Goal: Information Seeking & Learning: Learn about a topic

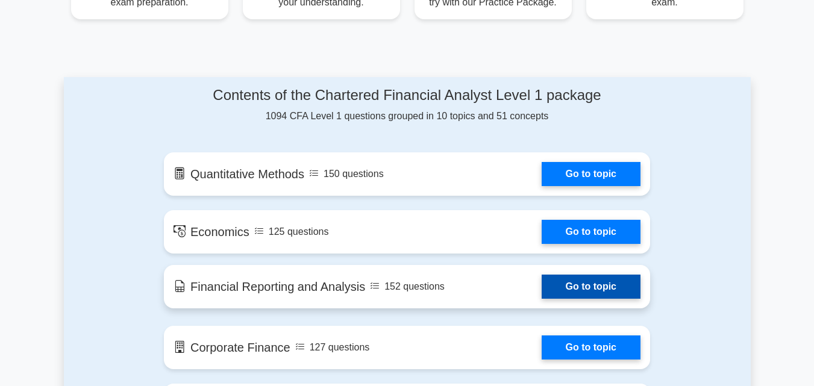
scroll to position [542, 0]
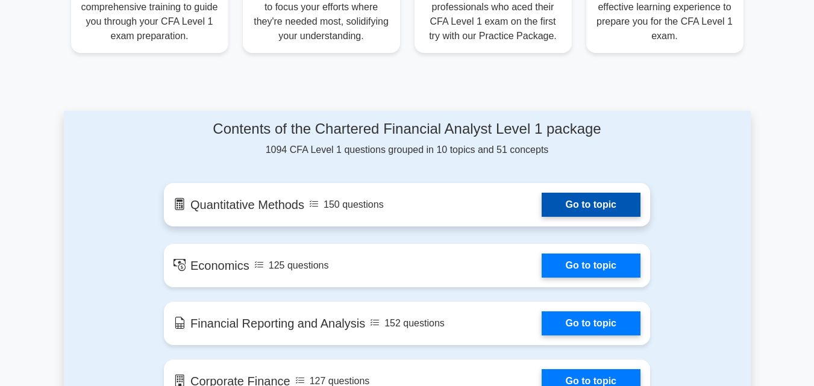
click at [542, 204] on link "Go to topic" at bounding box center [591, 205] width 99 height 24
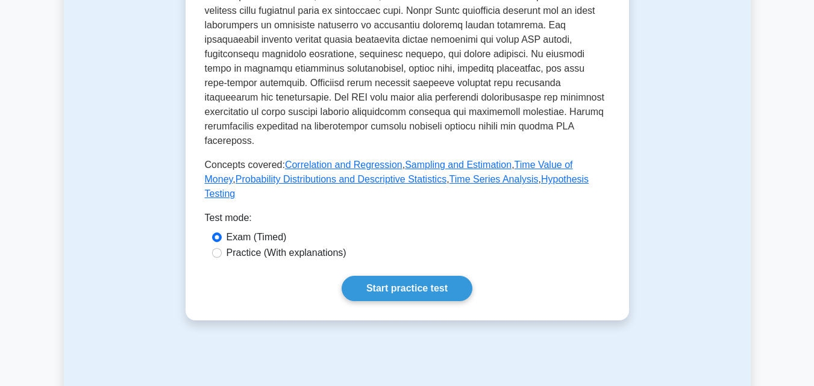
scroll to position [603, 0]
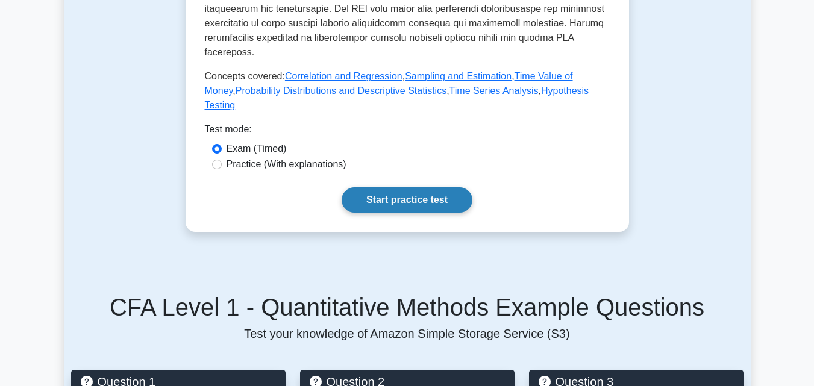
click at [440, 202] on link "Start practice test" at bounding box center [407, 199] width 131 height 25
